Goal: Find contact information

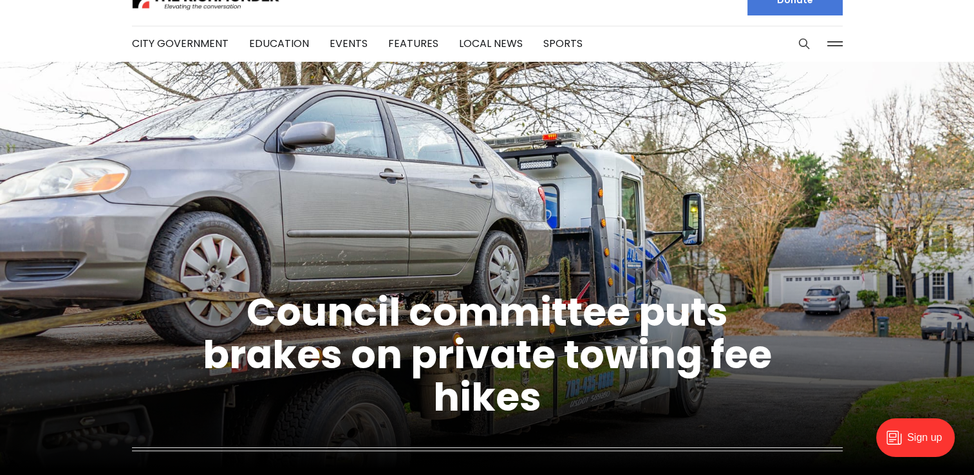
click at [834, 41] on button at bounding box center [834, 43] width 19 height 19
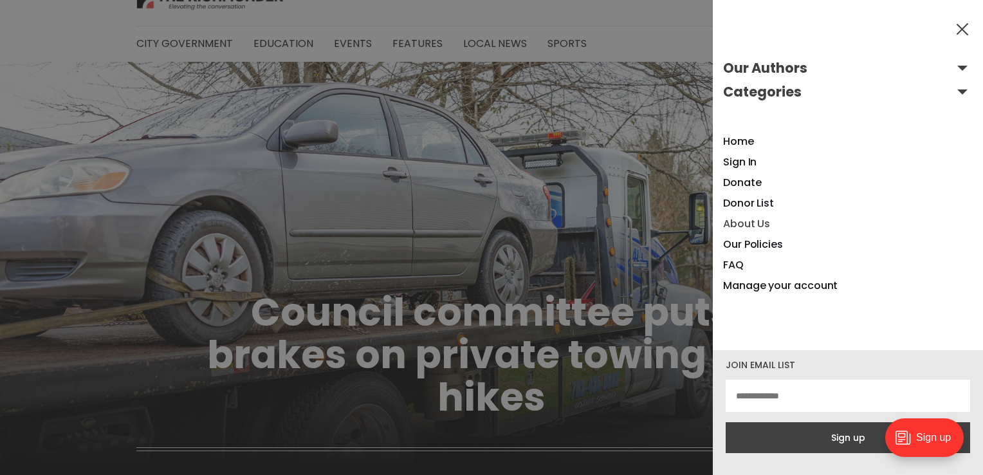
click at [757, 216] on link "About Us" at bounding box center [746, 223] width 47 height 15
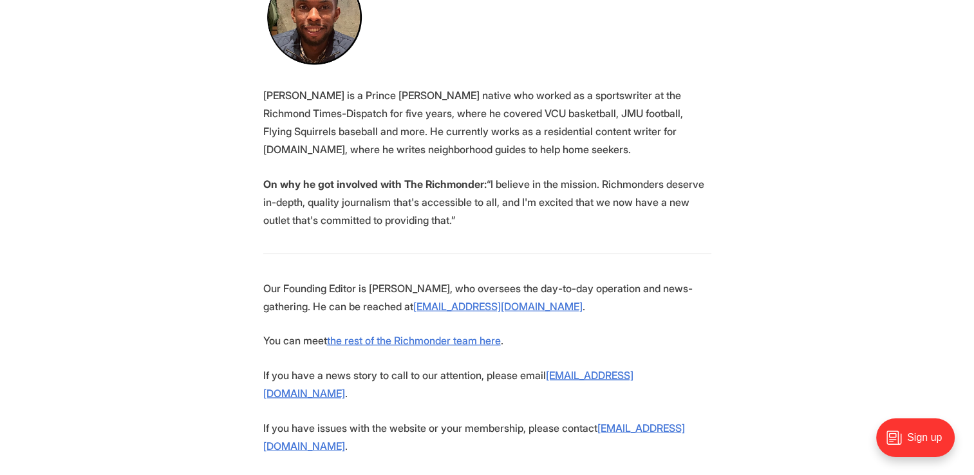
scroll to position [2424, 0]
drag, startPoint x: 412, startPoint y: 216, endPoint x: 532, endPoint y: 215, distance: 119.7
click at [532, 278] on p "Our Founding Editor is [PERSON_NAME], who oversees the day-to-day operation and…" at bounding box center [487, 296] width 448 height 36
copy link "[EMAIL_ADDRESS][DOMAIN_NAME]"
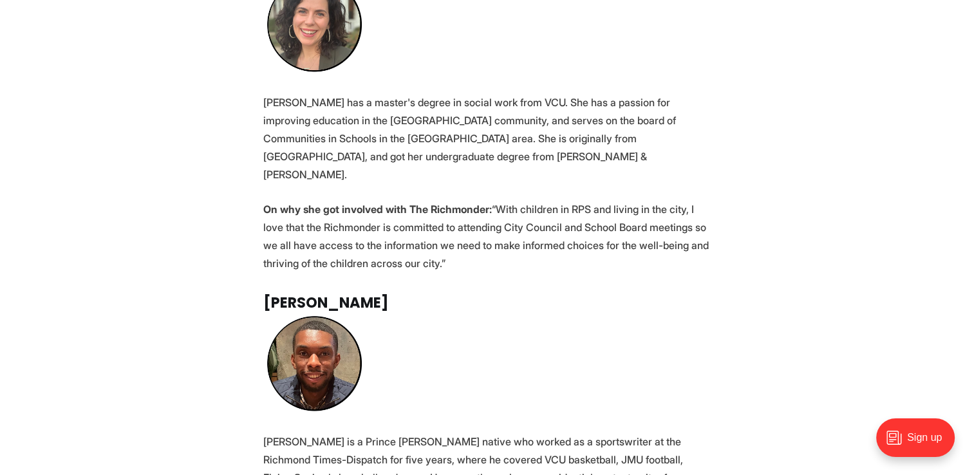
scroll to position [2000, 0]
